Goal: Transaction & Acquisition: Obtain resource

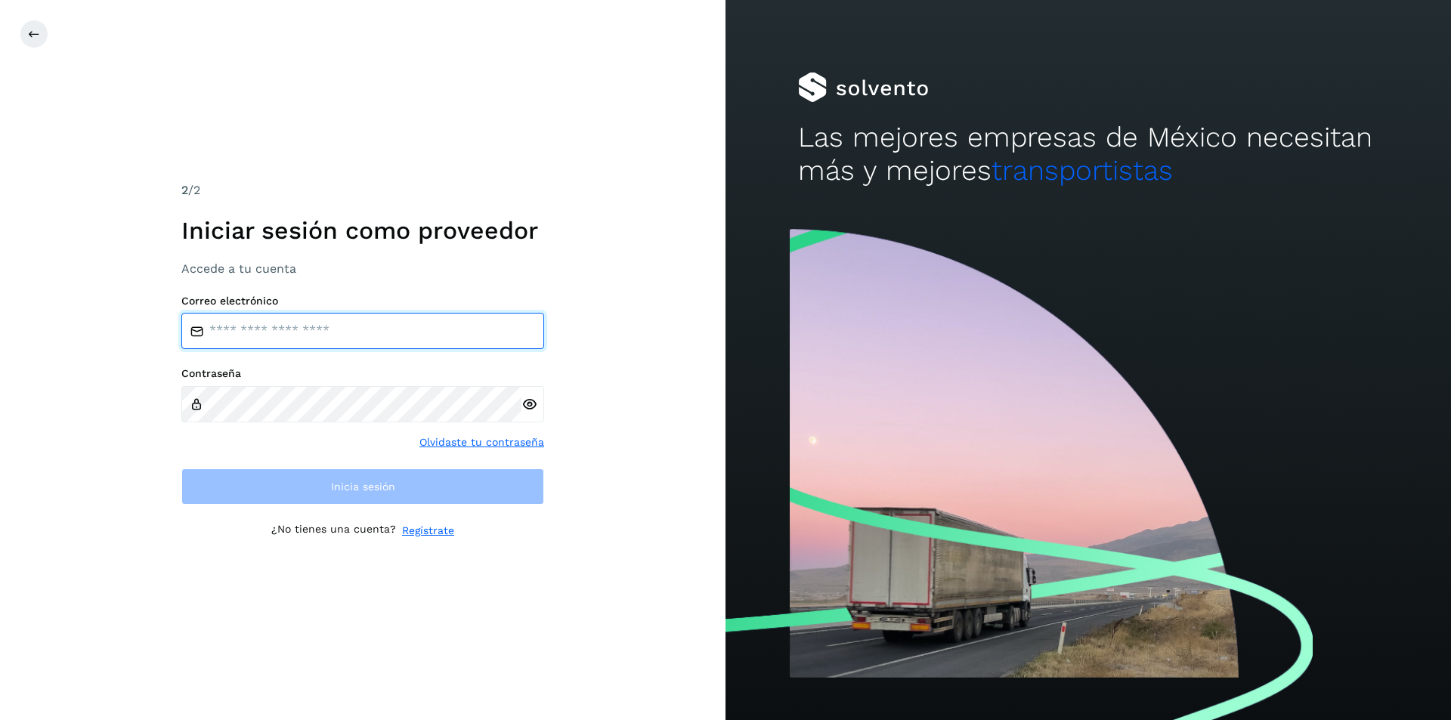
type input "**********"
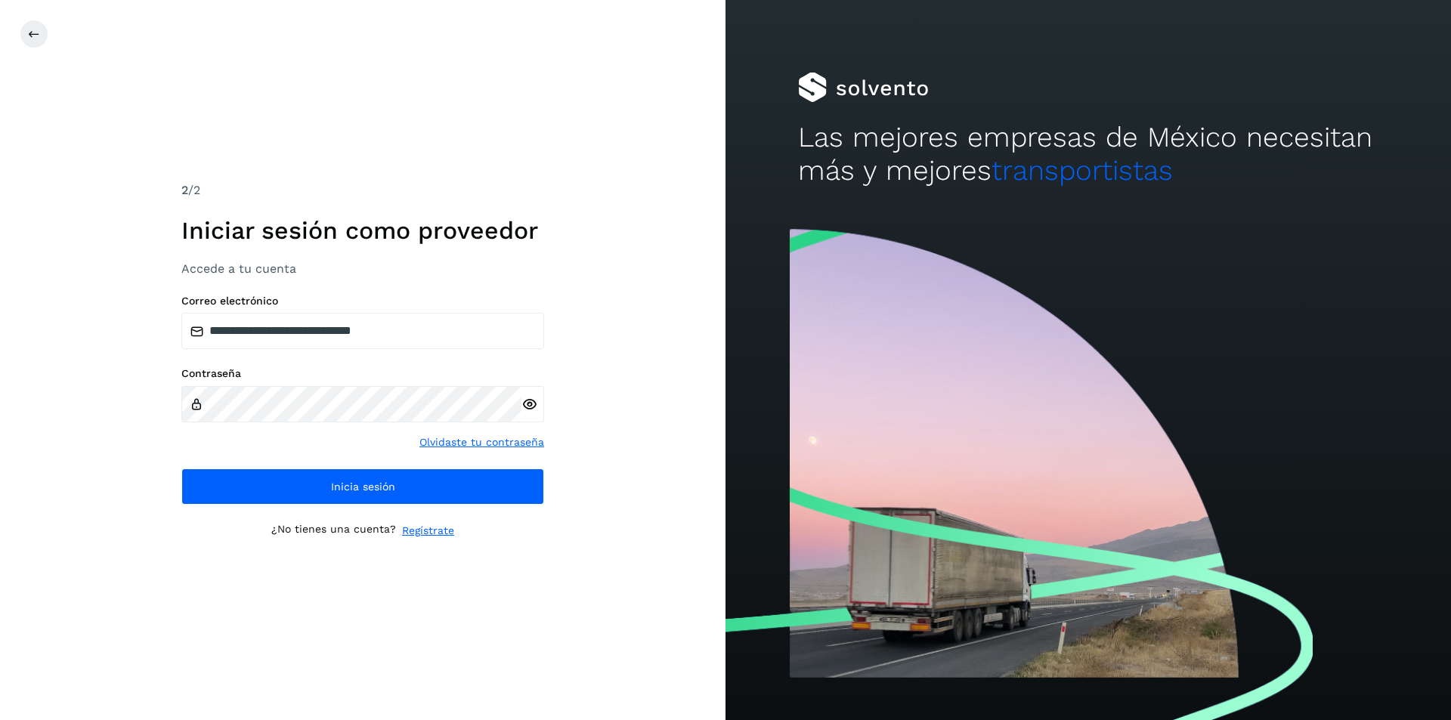
drag, startPoint x: 596, startPoint y: 539, endPoint x: 564, endPoint y: 540, distance: 31.8
click at [594, 540] on div "**********" at bounding box center [363, 360] width 726 height 720
click at [461, 333] on input "**********" at bounding box center [362, 331] width 363 height 36
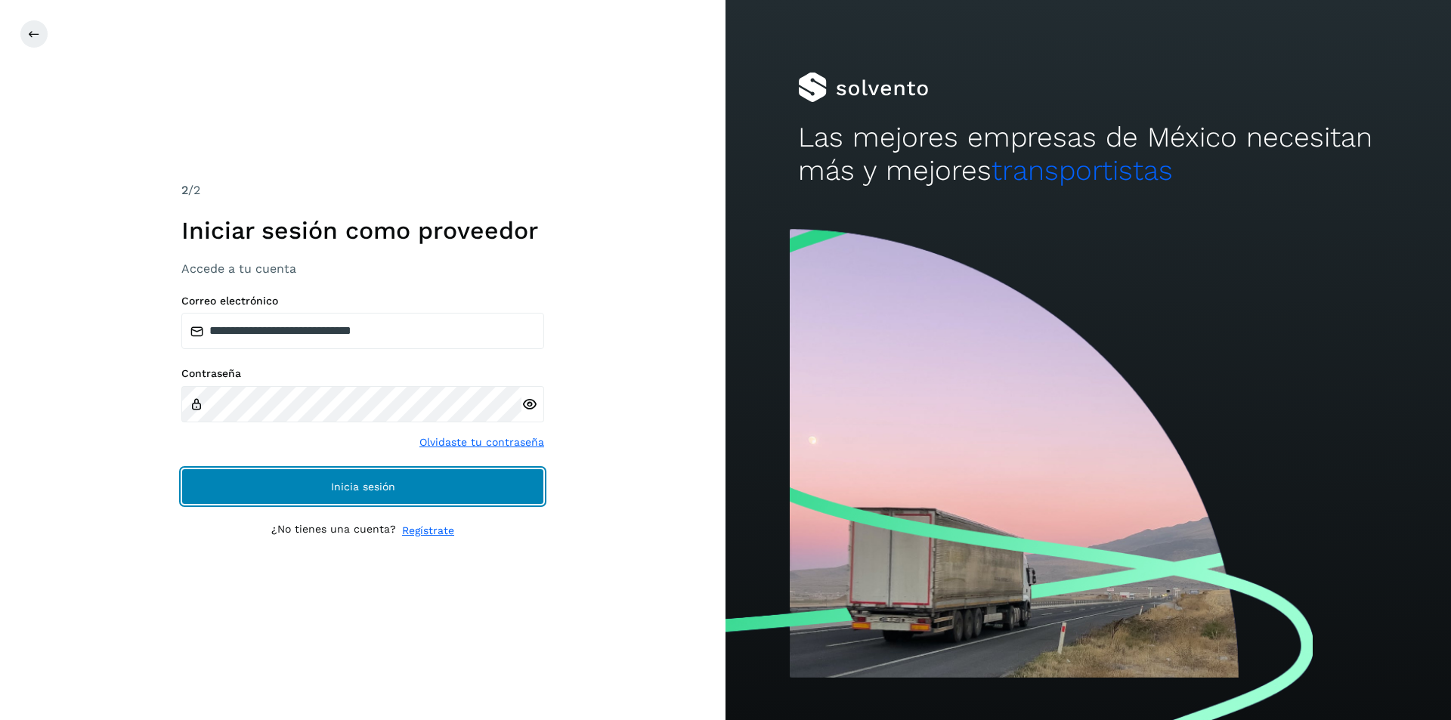
click at [414, 495] on button "Inicia sesión" at bounding box center [362, 487] width 363 height 36
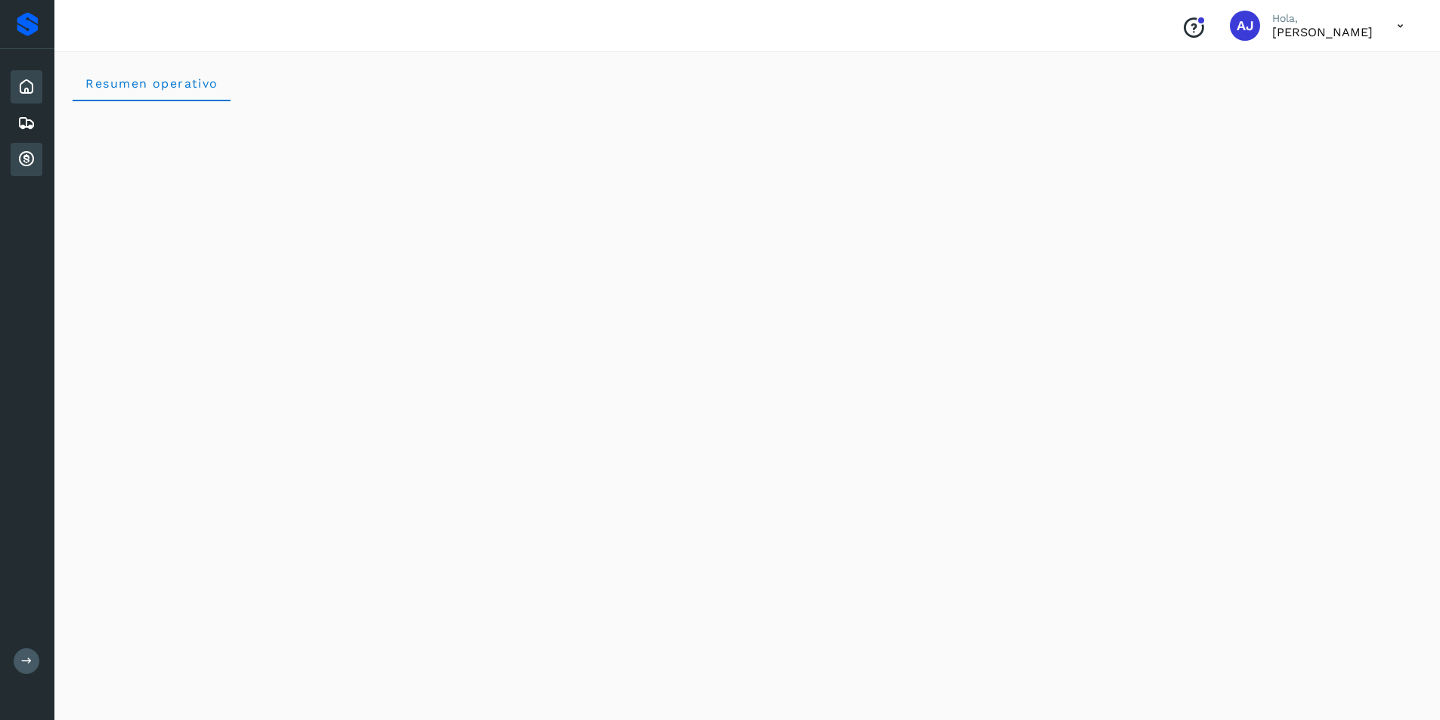
click at [35, 164] on icon at bounding box center [26, 159] width 18 height 18
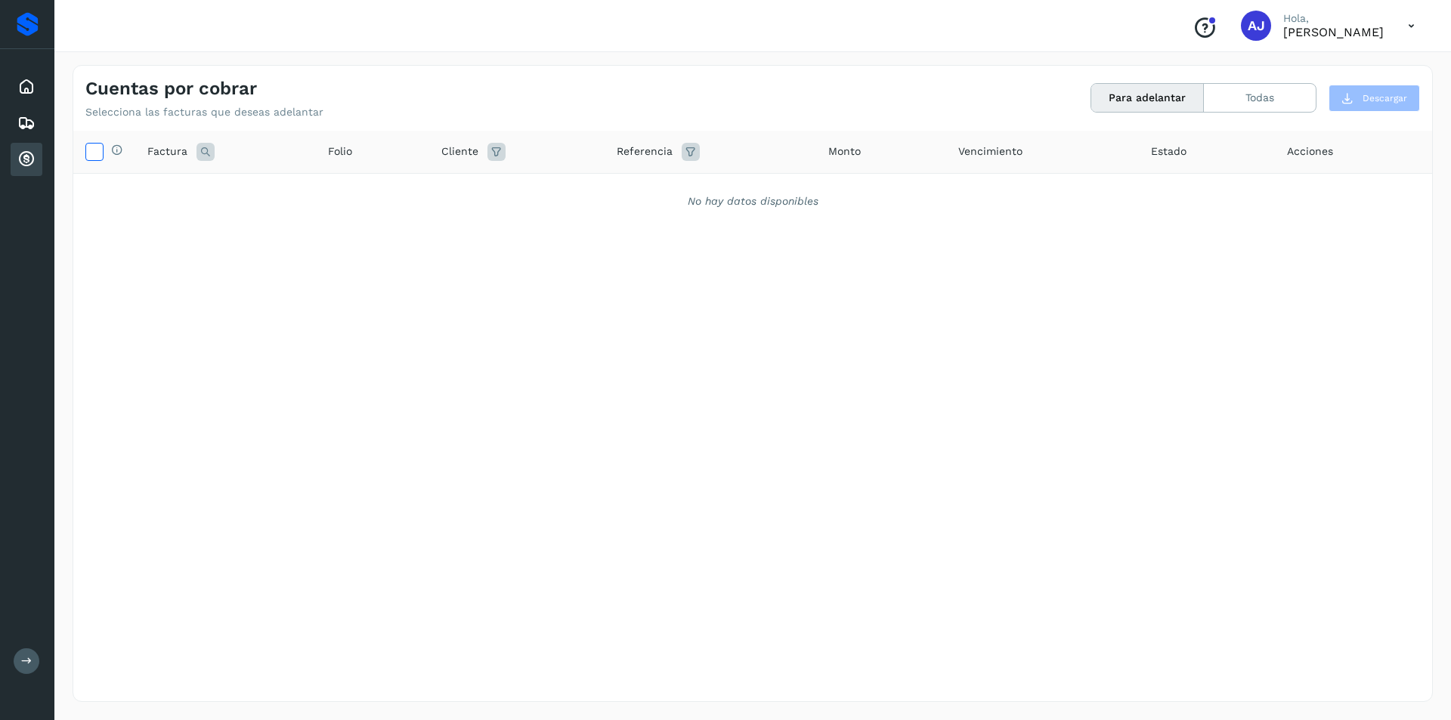
click at [97, 156] on icon at bounding box center [94, 151] width 16 height 16
click at [781, 94] on button "Para adelantar" at bounding box center [1147, 98] width 113 height 28
click at [31, 128] on icon at bounding box center [26, 123] width 18 height 18
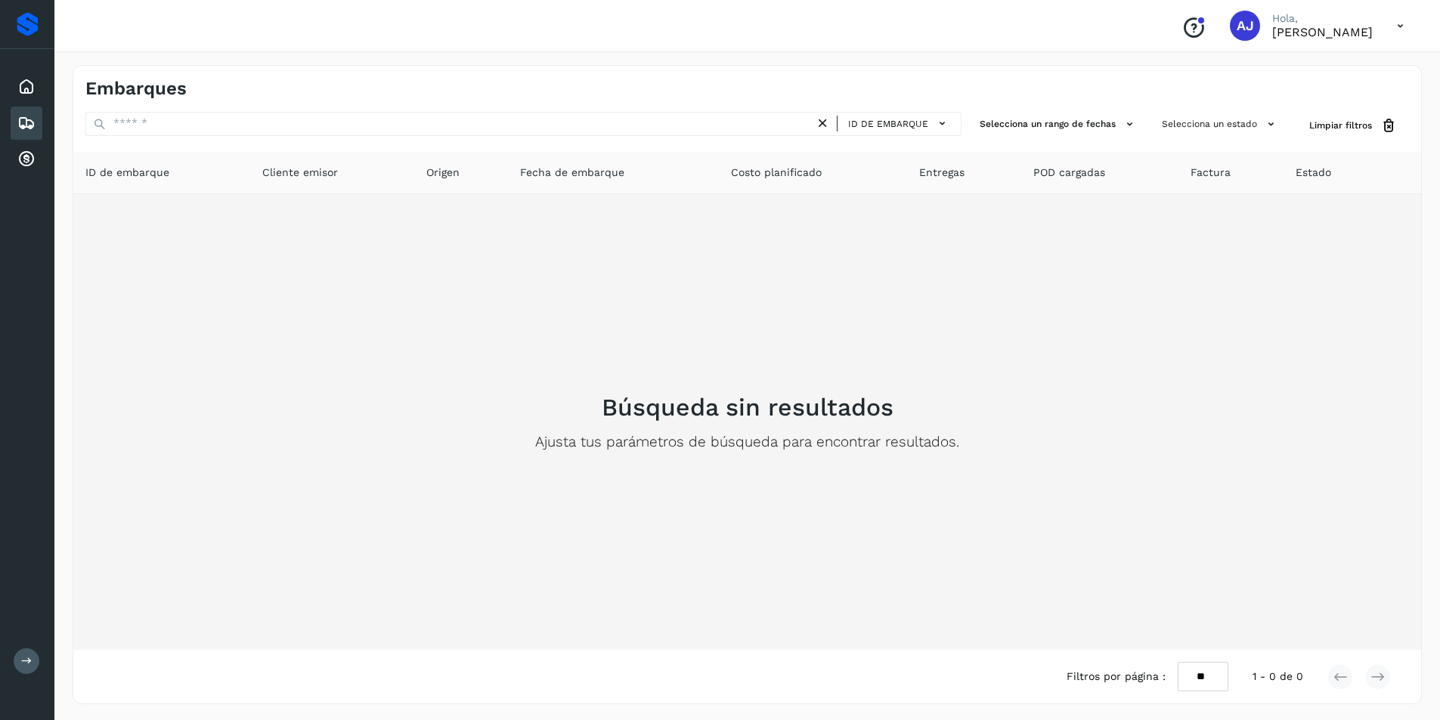
scroll to position [2, 0]
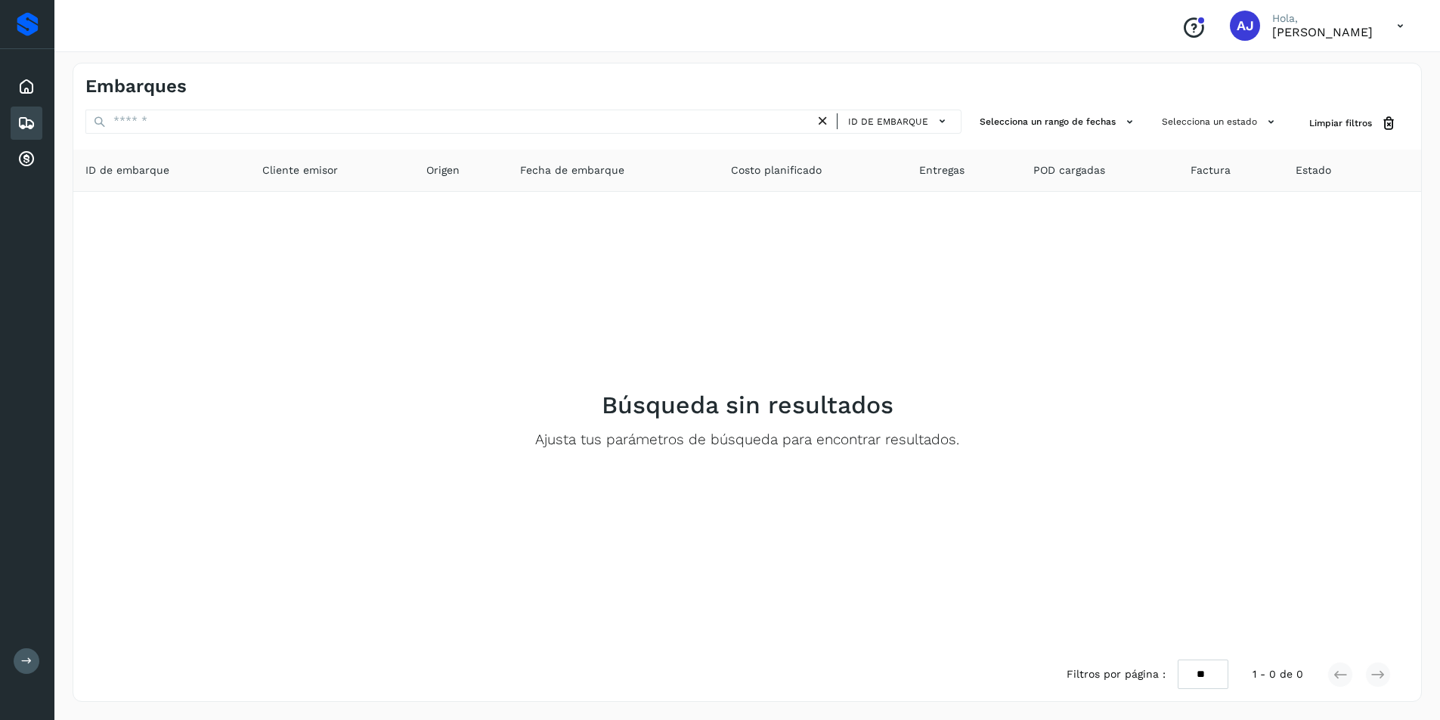
click at [781, 173] on span "Factura" at bounding box center [1210, 170] width 40 height 16
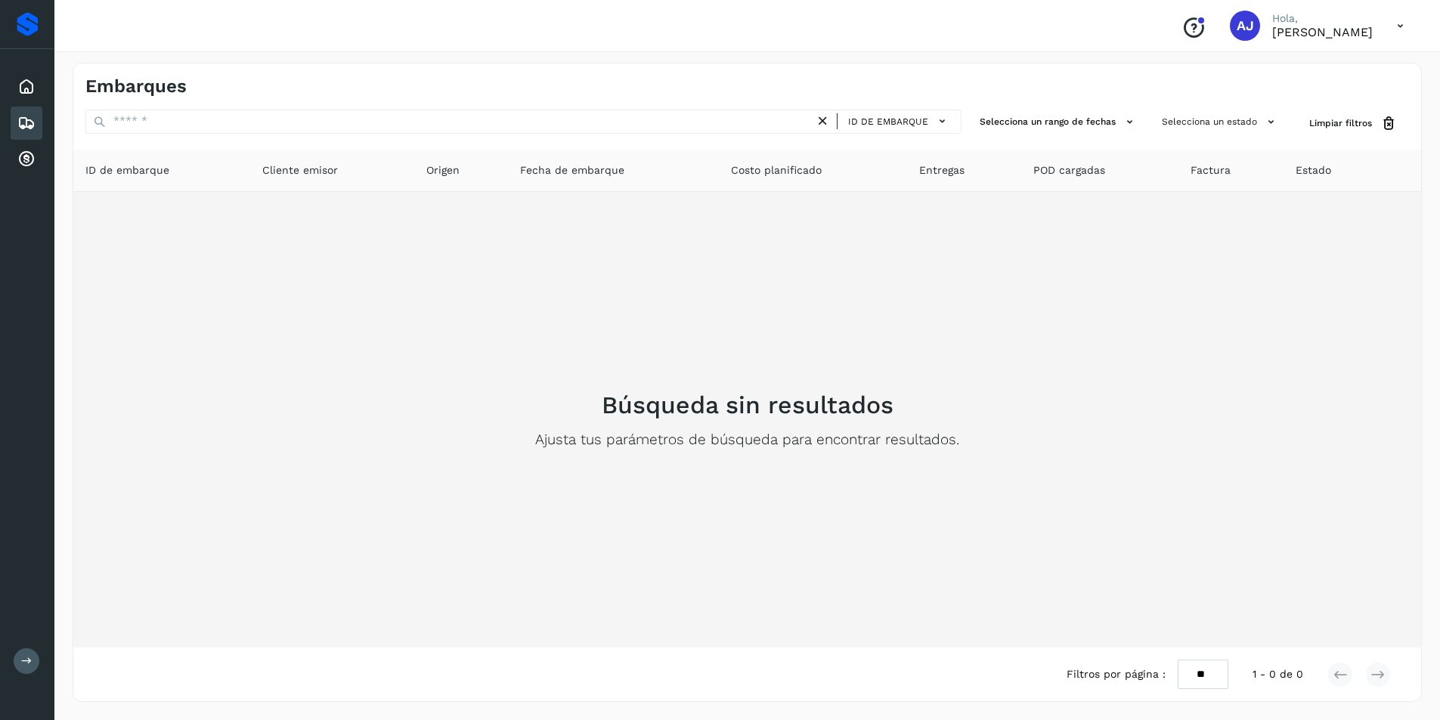
click at [781, 524] on div "Búsqueda sin resultados Ajusta tus parámetros de búsqueda para encontrar result…" at bounding box center [746, 420] width 1323 height 432
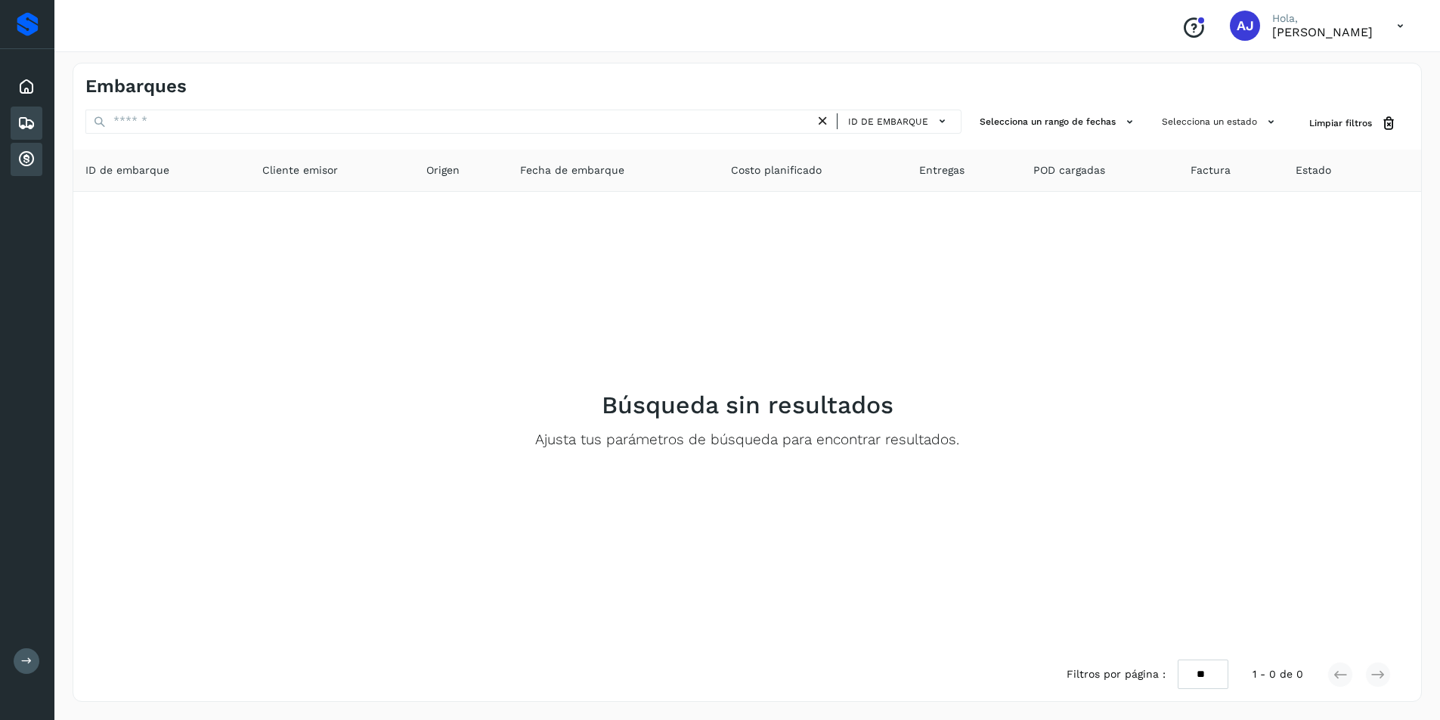
click at [27, 163] on icon at bounding box center [26, 159] width 18 height 18
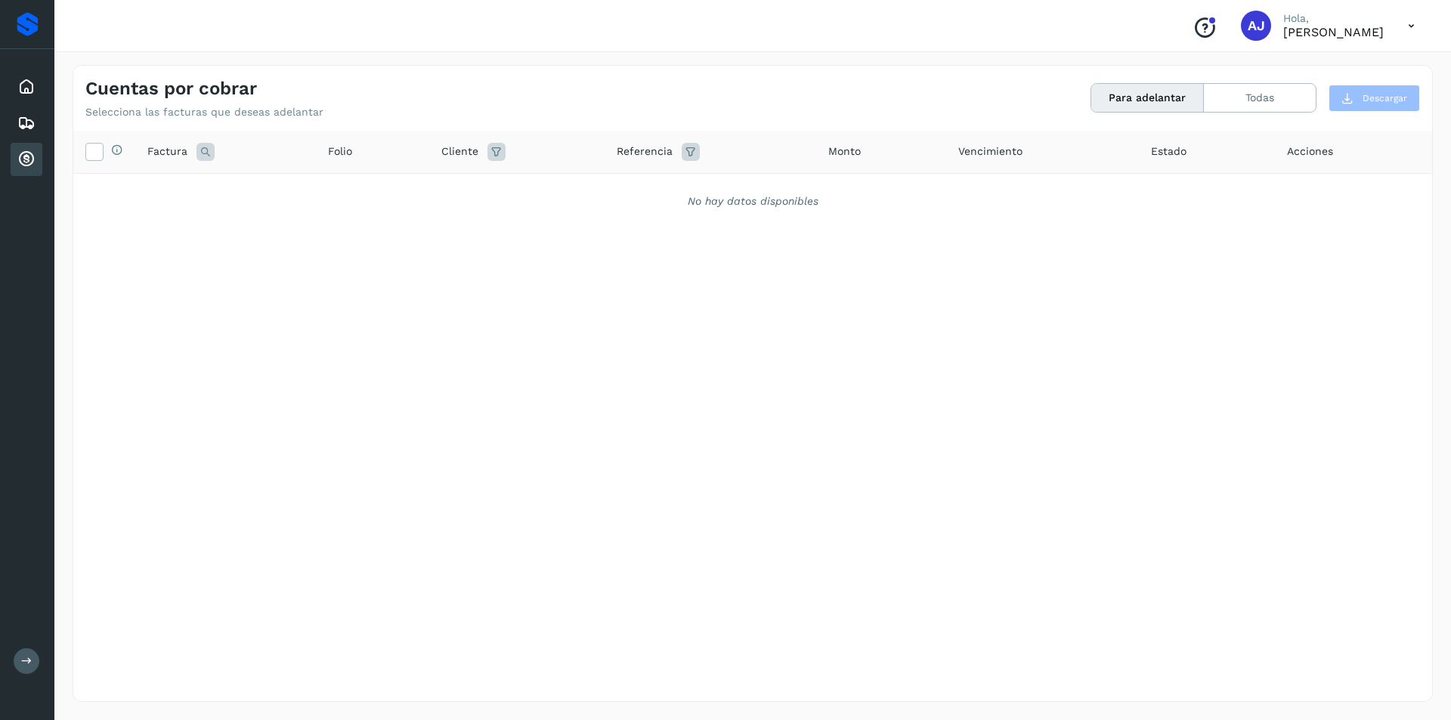
click at [21, 562] on button at bounding box center [27, 661] width 26 height 26
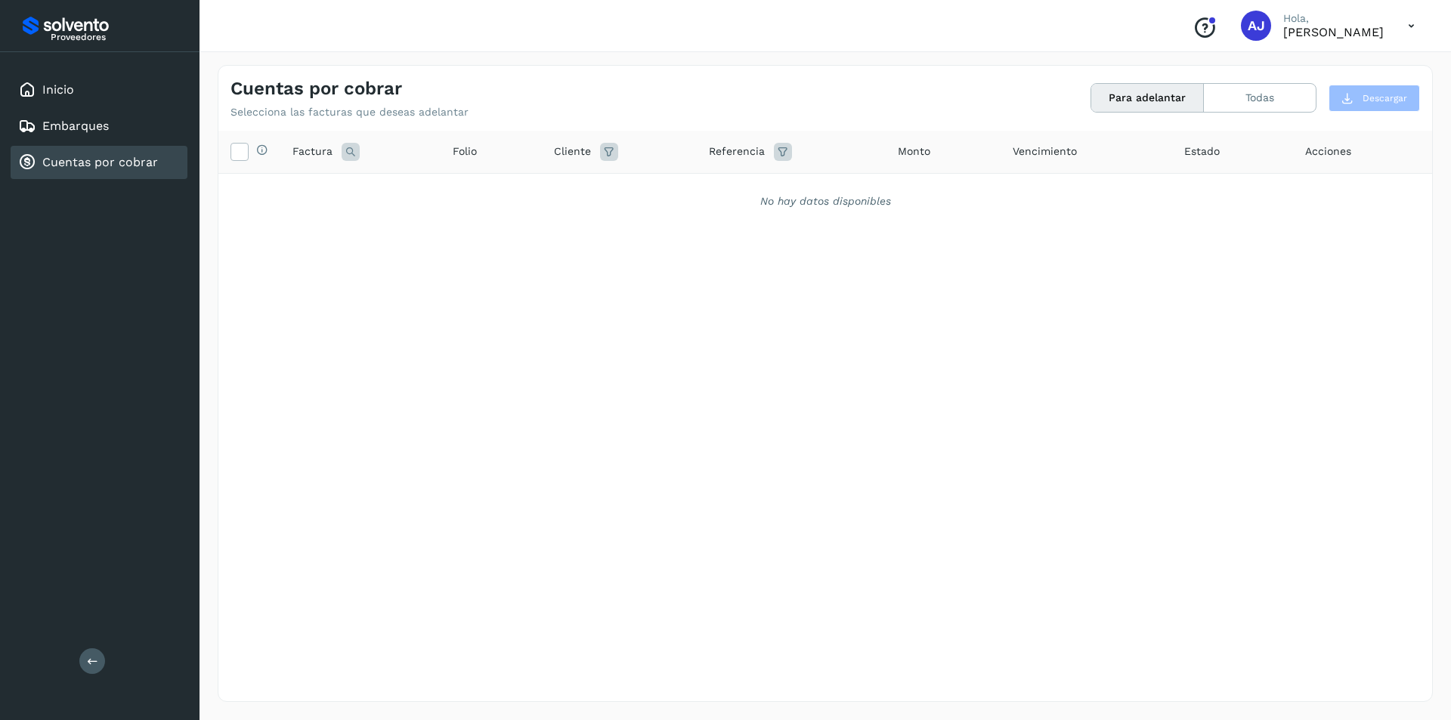
click at [138, 160] on link "Cuentas por cobrar" at bounding box center [100, 162] width 116 height 14
click at [649, 509] on div "Selecciona todas las facturas disponibles para adelanto Factura Folio Cliente R…" at bounding box center [825, 385] width 1214 height 509
click at [781, 101] on button "Para adelantar" at bounding box center [1147, 98] width 113 height 28
